Goal: Transaction & Acquisition: Download file/media

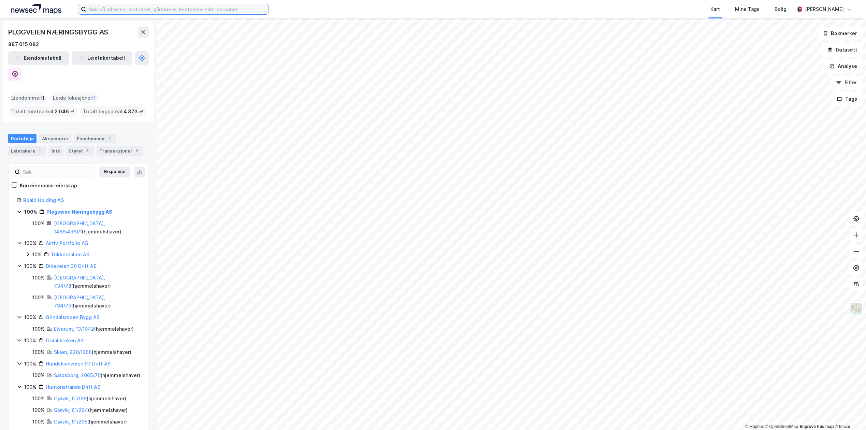
click at [213, 10] on input at bounding box center [177, 9] width 182 height 10
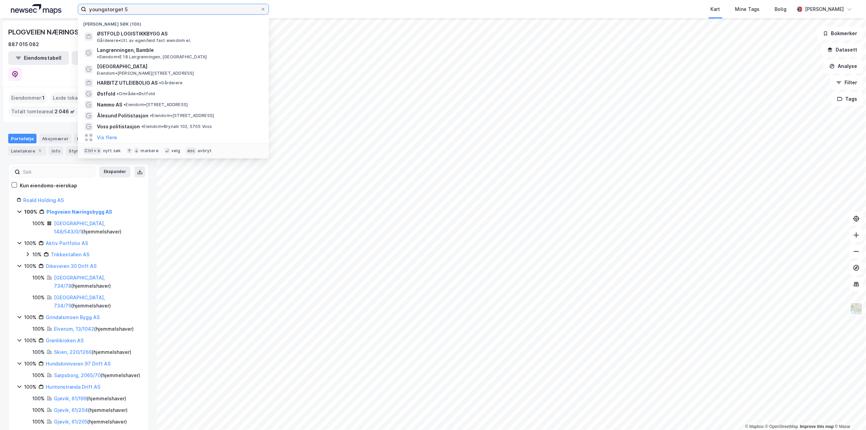
type input "youngstorget 5"
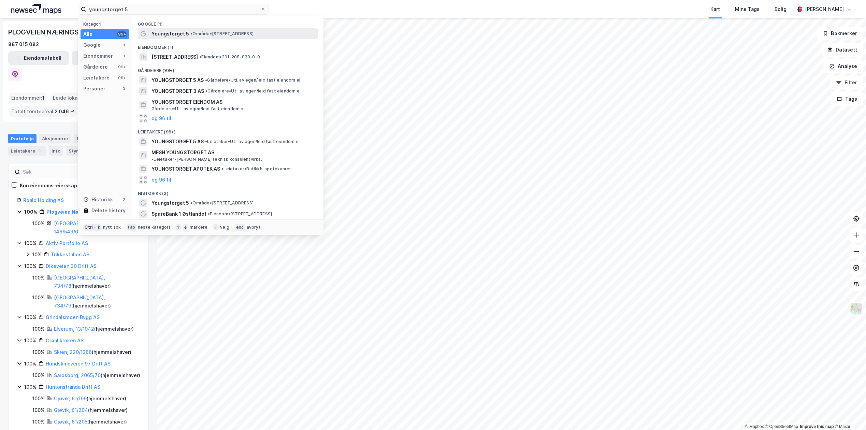
click at [246, 29] on div "Youngstorget 5 • Område • [STREET_ADDRESS]" at bounding box center [228, 33] width 180 height 11
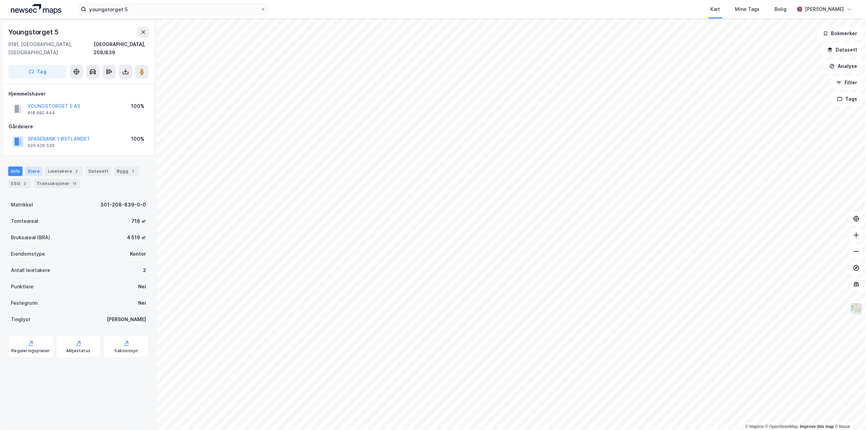
click at [34, 167] on div "Eiere" at bounding box center [33, 172] width 17 height 10
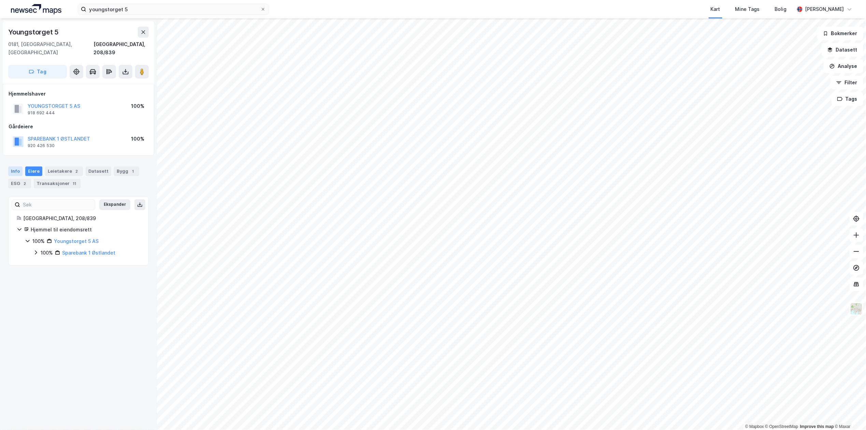
click at [14, 167] on div "Info" at bounding box center [15, 172] width 14 height 10
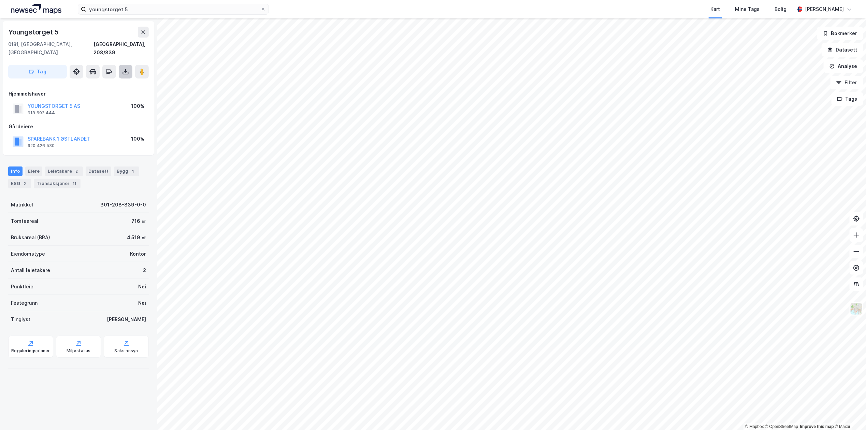
click at [126, 72] on icon at bounding box center [126, 73] width 6 height 3
click at [107, 83] on div "Last ned grunnbok" at bounding box center [92, 85] width 40 height 5
